Goal: Task Accomplishment & Management: Complete application form

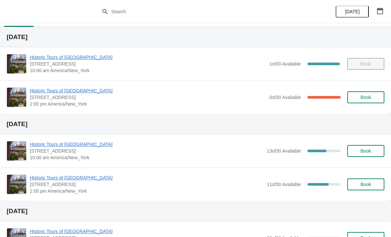
scroll to position [15, 0]
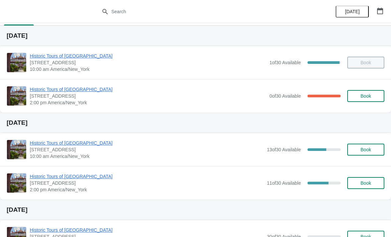
click at [365, 153] on button "Book" at bounding box center [366, 150] width 37 height 12
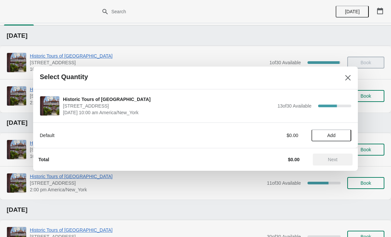
click at [325, 136] on span "Add" at bounding box center [332, 135] width 28 height 5
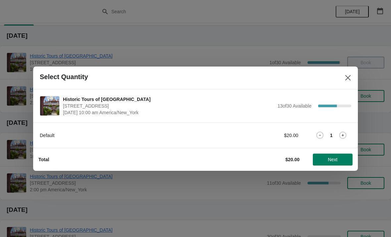
click at [342, 135] on icon at bounding box center [343, 135] width 7 height 7
click at [332, 155] on button "Next" at bounding box center [333, 160] width 40 height 12
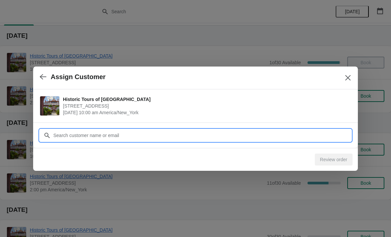
click at [208, 138] on input "Customer" at bounding box center [202, 136] width 299 height 12
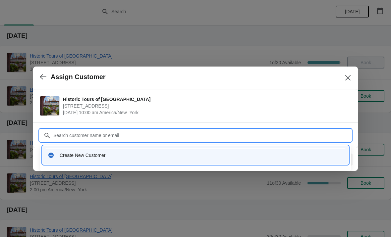
click at [132, 159] on div "Create New Customer" at bounding box center [195, 156] width 301 height 14
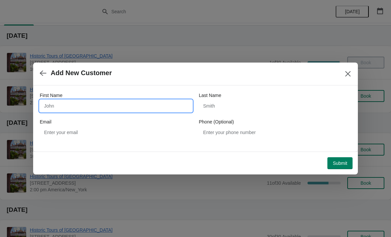
click at [148, 106] on input "First Name" at bounding box center [116, 106] width 153 height 12
type input "[PERSON_NAME]"
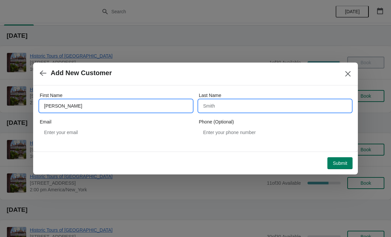
click at [247, 103] on input "Last Name" at bounding box center [275, 106] width 153 height 12
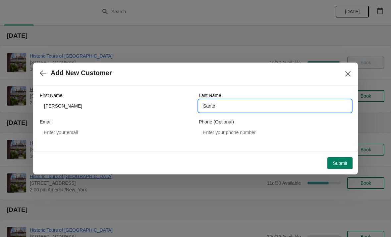
type input "Santo"
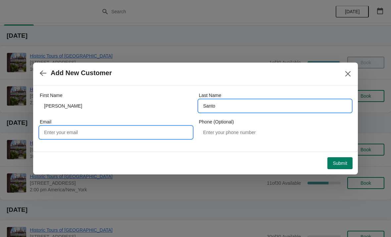
click at [134, 132] on input "Email" at bounding box center [116, 133] width 153 height 12
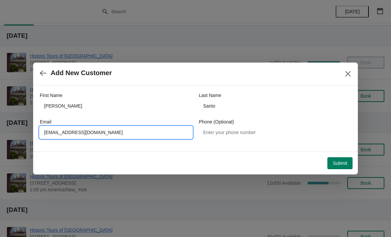
type input "Nsantopadre@gmail.com"
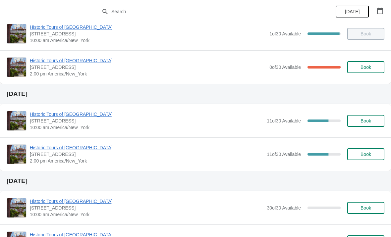
scroll to position [43, 0]
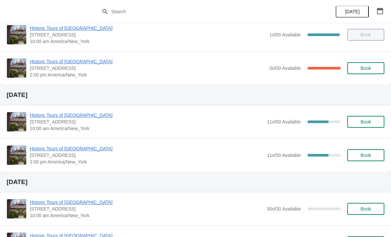
click at [366, 156] on span "Book" at bounding box center [366, 155] width 11 height 5
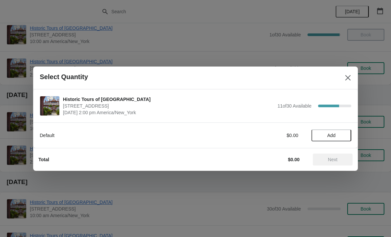
click at [335, 73] on span "Select Quantity" at bounding box center [188, 77] width 296 height 8
click at [348, 77] on icon "Close" at bounding box center [348, 78] width 7 height 7
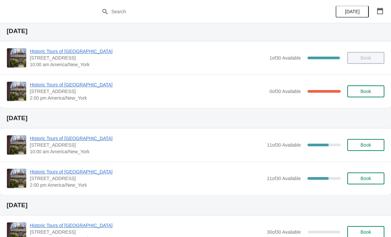
scroll to position [20, 0]
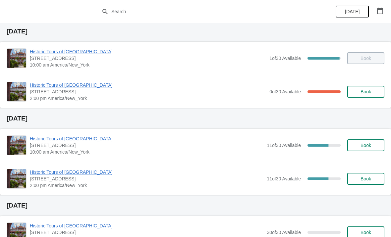
click at [371, 92] on span "Book" at bounding box center [366, 91] width 11 height 5
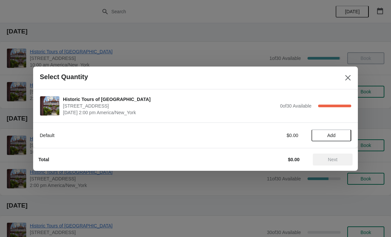
click at [335, 135] on span "Add" at bounding box center [332, 135] width 8 height 5
click at [344, 132] on icon at bounding box center [343, 135] width 7 height 7
click at [335, 160] on span "Next" at bounding box center [333, 159] width 10 height 5
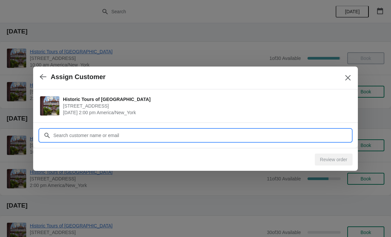
click at [131, 138] on input "Customer" at bounding box center [202, 136] width 299 height 12
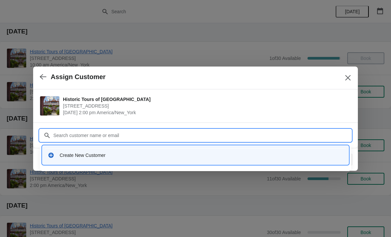
click at [99, 158] on div "Create New Customer" at bounding box center [202, 155] width 284 height 7
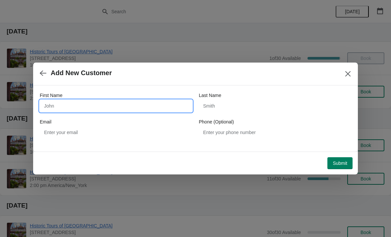
click at [136, 100] on input "First Name" at bounding box center [116, 106] width 153 height 12
type input "[PERSON_NAME]"
click at [335, 165] on span "Submit" at bounding box center [340, 163] width 15 height 5
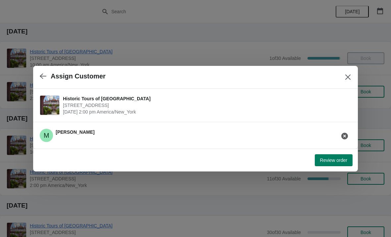
click at [335, 163] on span "Review order" at bounding box center [333, 160] width 27 height 5
